Goal: Information Seeking & Learning: Understand process/instructions

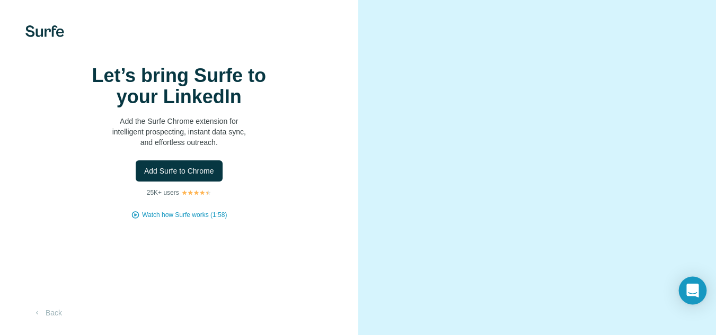
click at [695, 288] on icon "Open Intercom Messenger" at bounding box center [692, 291] width 12 height 14
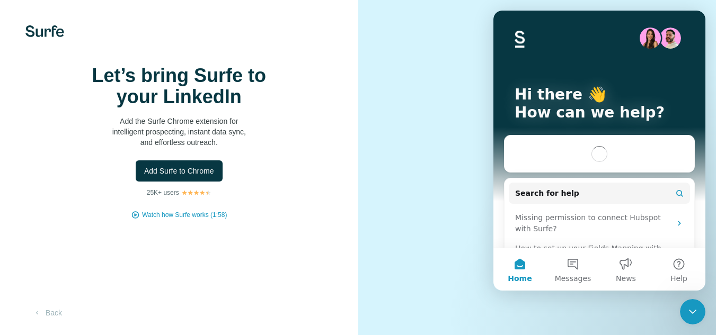
click at [546, 158] on div "Intercom messenger" at bounding box center [599, 155] width 190 height 38
click at [619, 186] on button "Search for help" at bounding box center [598, 193] width 181 height 21
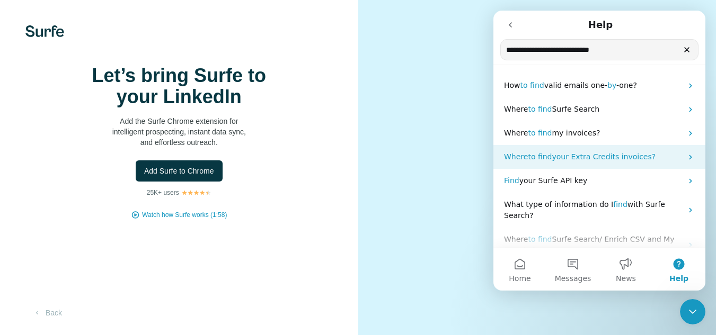
type input "**********"
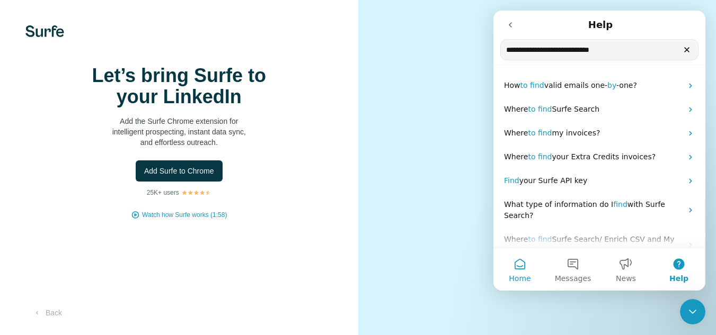
click at [517, 275] on span "Home" at bounding box center [519, 278] width 22 height 7
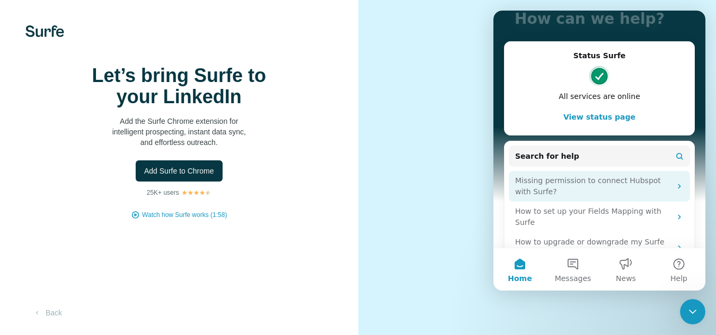
scroll to position [147, 0]
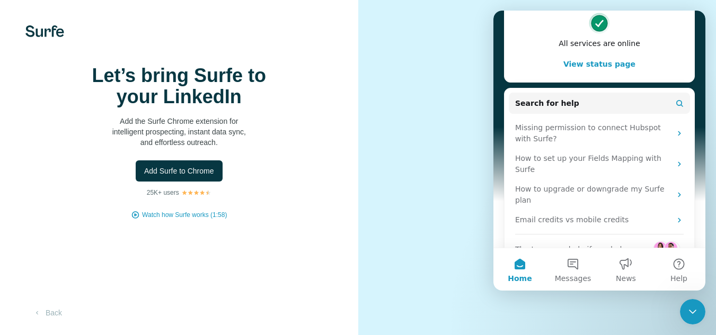
click at [449, 101] on video at bounding box center [537, 167] width 299 height 149
drag, startPoint x: 451, startPoint y: 101, endPoint x: 478, endPoint y: 101, distance: 27.5
click at [454, 101] on video at bounding box center [537, 167] width 299 height 149
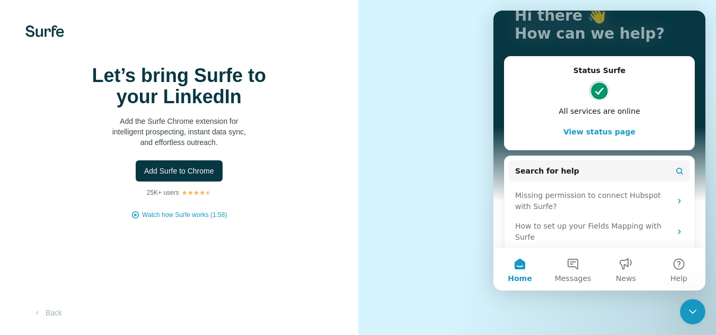
scroll to position [53, 0]
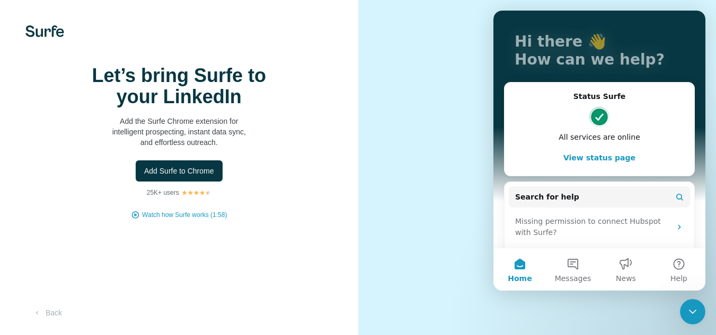
click at [603, 158] on button "View status page" at bounding box center [599, 157] width 168 height 21
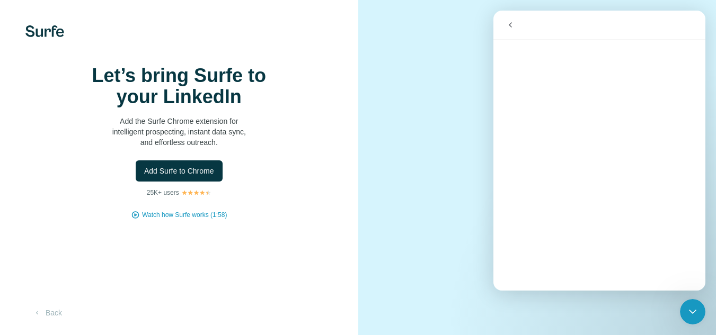
click at [516, 24] on button "go back" at bounding box center [510, 25] width 20 height 20
